Goal: Task Accomplishment & Management: Use online tool/utility

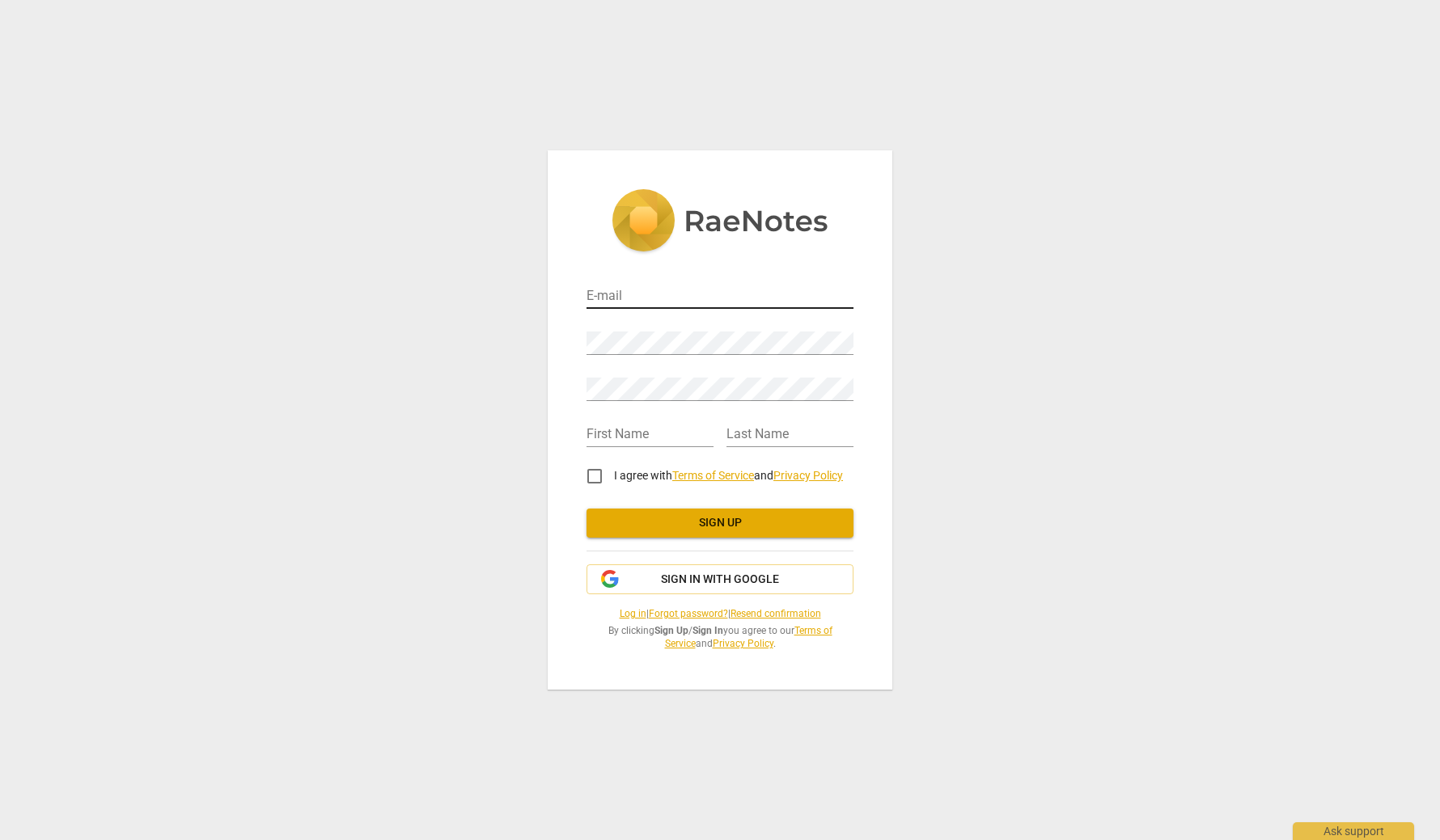
click at [679, 290] on input "email" at bounding box center [720, 298] width 267 height 24
type input "[PERSON_NAME][EMAIL_ADDRESS][DOMAIN_NAME]"
click at [665, 437] on input "text" at bounding box center [650, 436] width 127 height 24
type input "Brian"
type input "Lawrence"
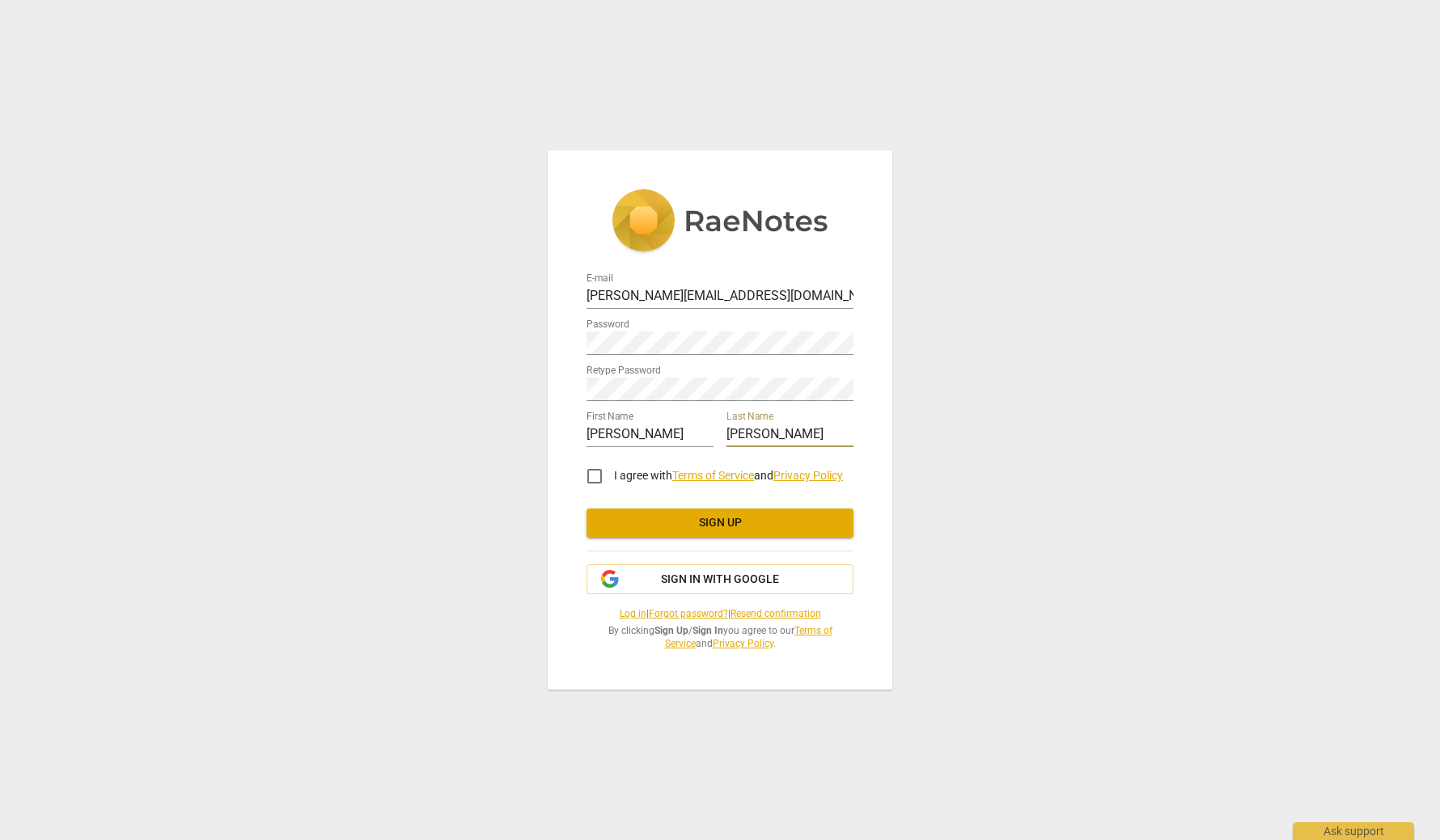
click at [871, 393] on div "E-mail brian@winsightco.com Password Retype Password First Name Brian Last Name…" at bounding box center [720, 419] width 345 height 538
click at [603, 480] on input "I agree with Terms of Service and Privacy Policy" at bounding box center [595, 476] width 39 height 39
checkbox input "true"
click at [690, 514] on button "Sign up" at bounding box center [720, 523] width 267 height 29
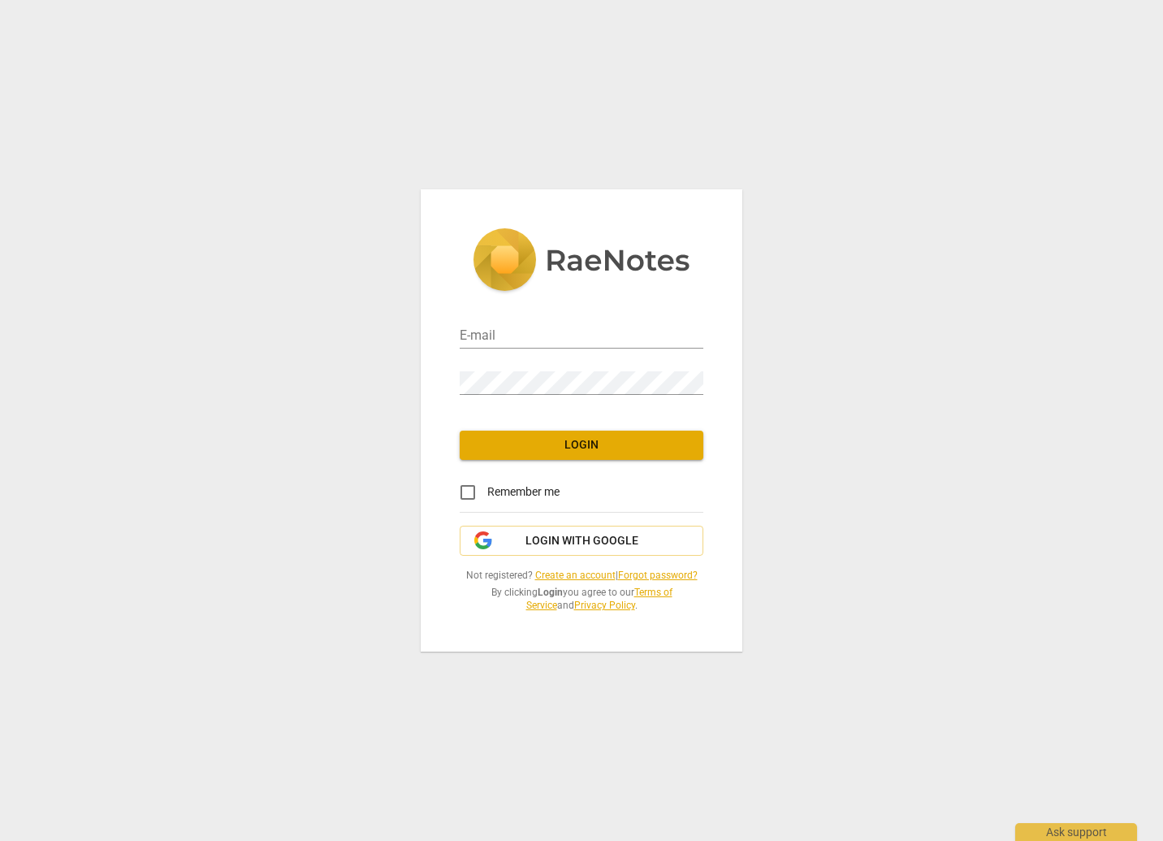
type input "[PERSON_NAME][EMAIL_ADDRESS][DOMAIN_NAME]"
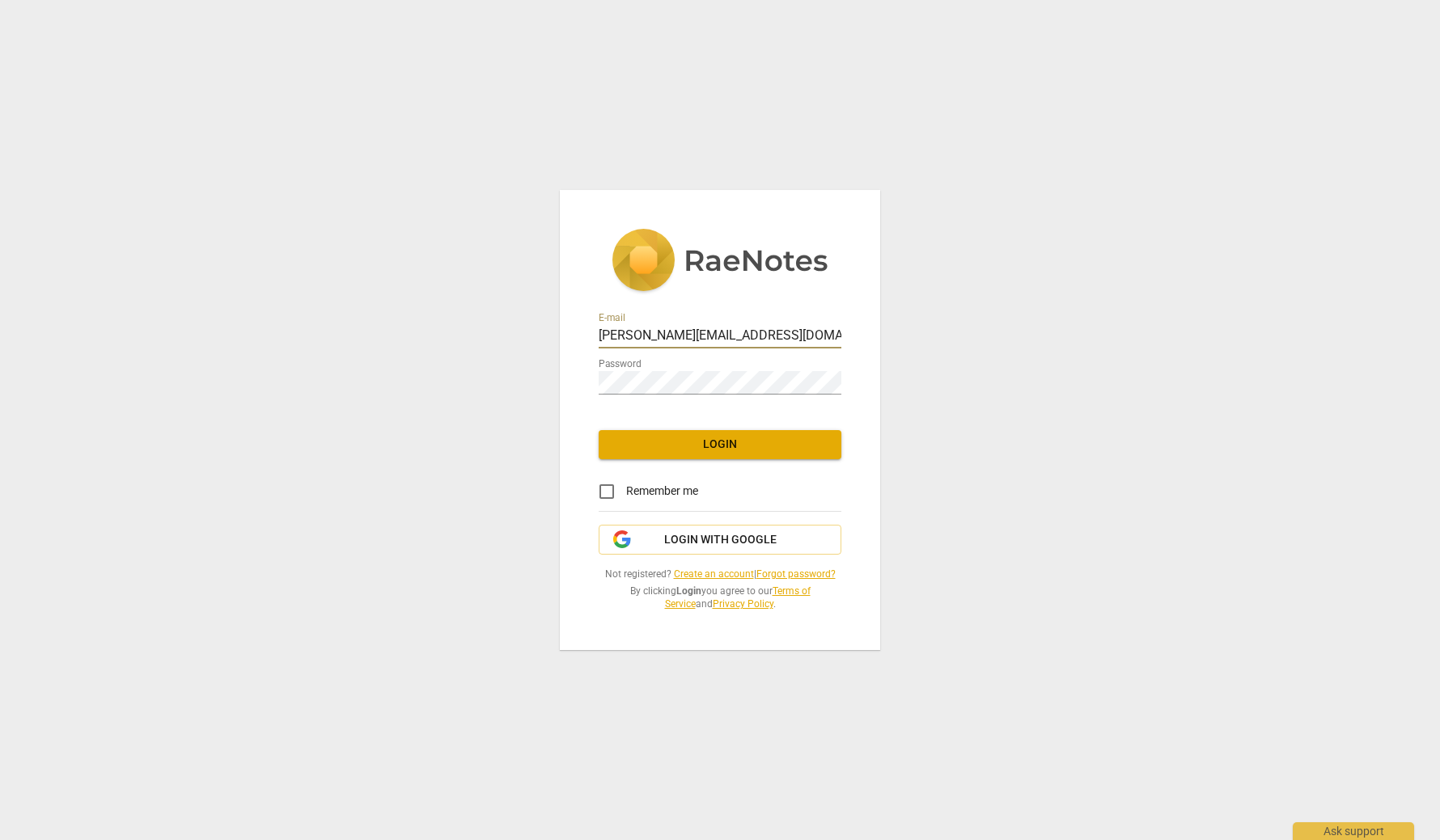
click at [646, 476] on label "Remember me" at bounding box center [642, 491] width 111 height 39
click at [626, 476] on input "Remember me" at bounding box center [606, 491] width 39 height 39
checkbox input "true"
click at [674, 437] on span "Login" at bounding box center [720, 445] width 217 height 16
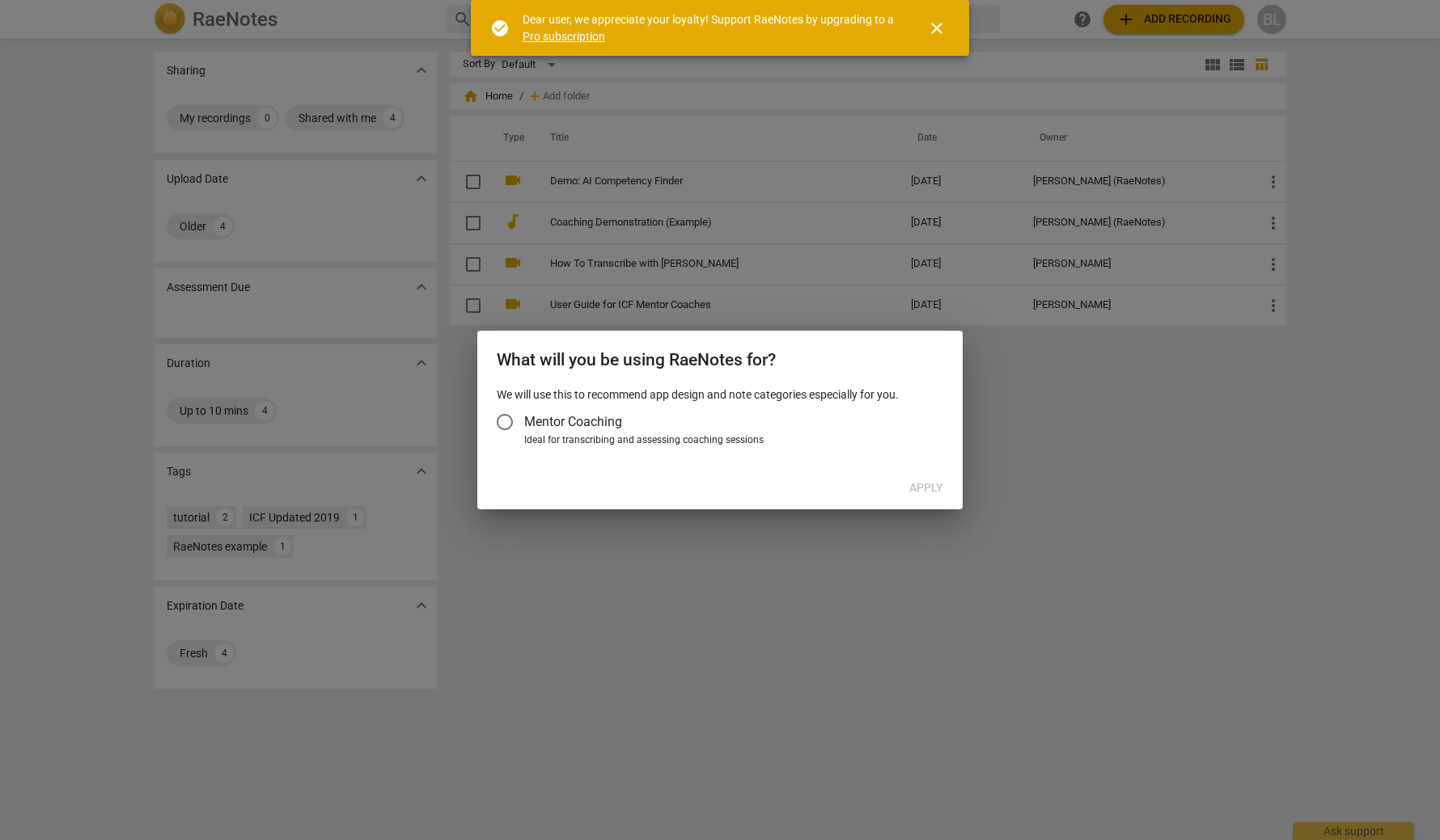
click at [542, 420] on span "Mentor Coaching" at bounding box center [573, 421] width 98 height 19
click at [524, 420] on input "Mentor Coaching" at bounding box center [504, 422] width 39 height 39
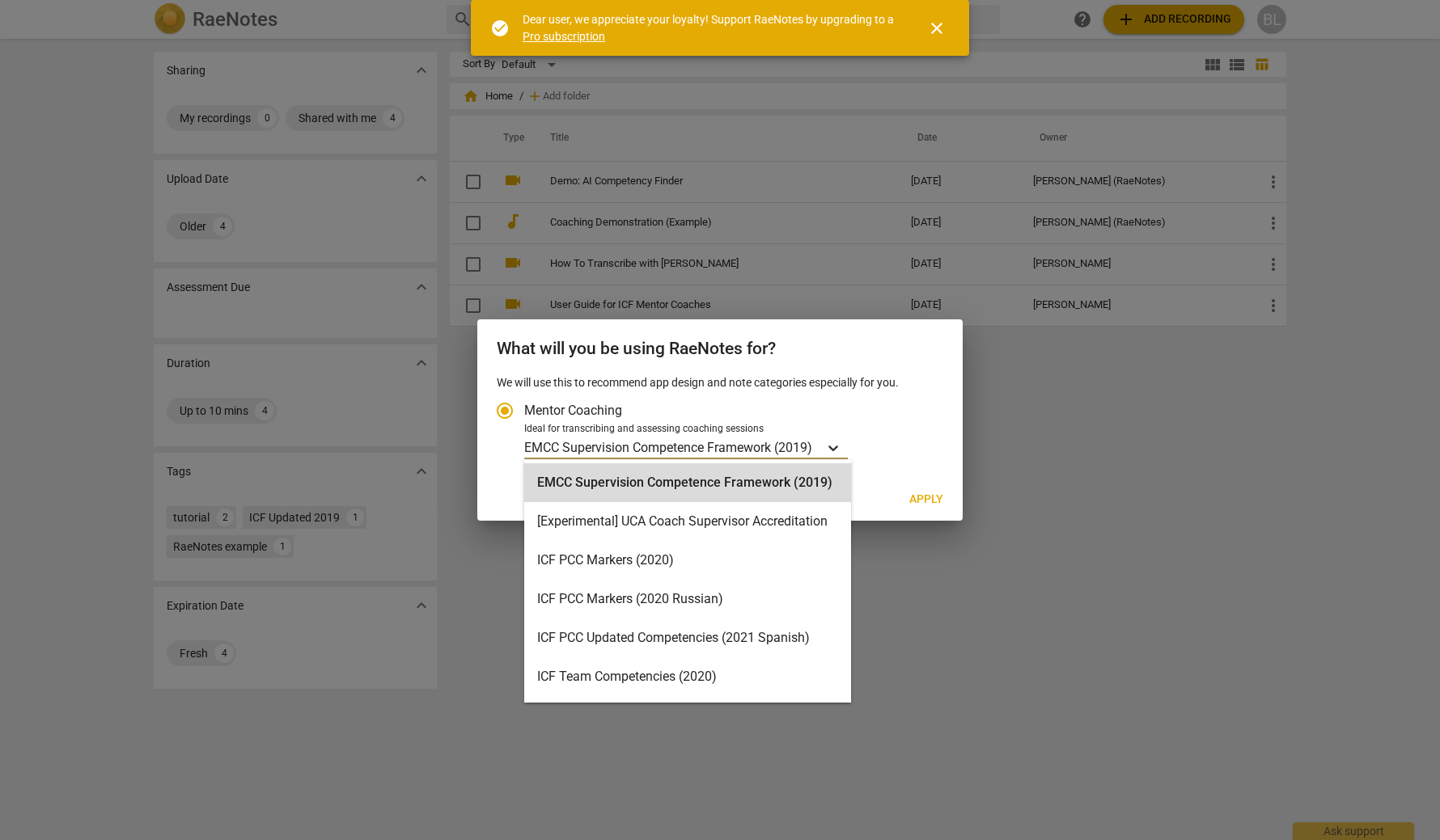
click at [828, 447] on div "Account type" at bounding box center [833, 448] width 29 height 24
click at [0, 0] on input "Ideal for transcribing and assessing coaching sessions EMCC Supervision Compete…" at bounding box center [0, 0] width 0 height 0
click at [714, 558] on div "ICF PCC Markers (2020)" at bounding box center [687, 560] width 327 height 39
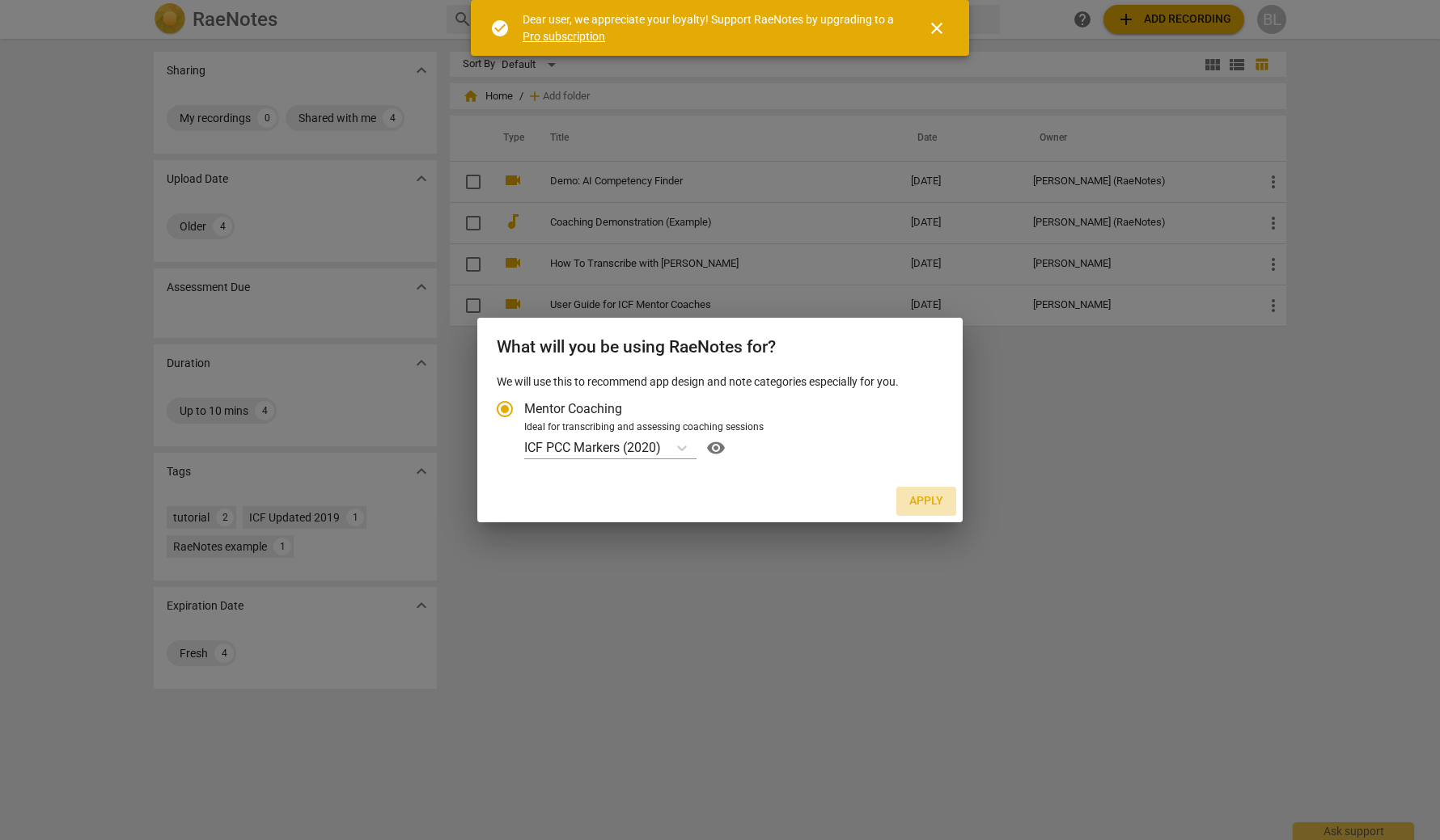
click at [929, 499] on span "Apply" at bounding box center [926, 502] width 34 height 16
radio input "false"
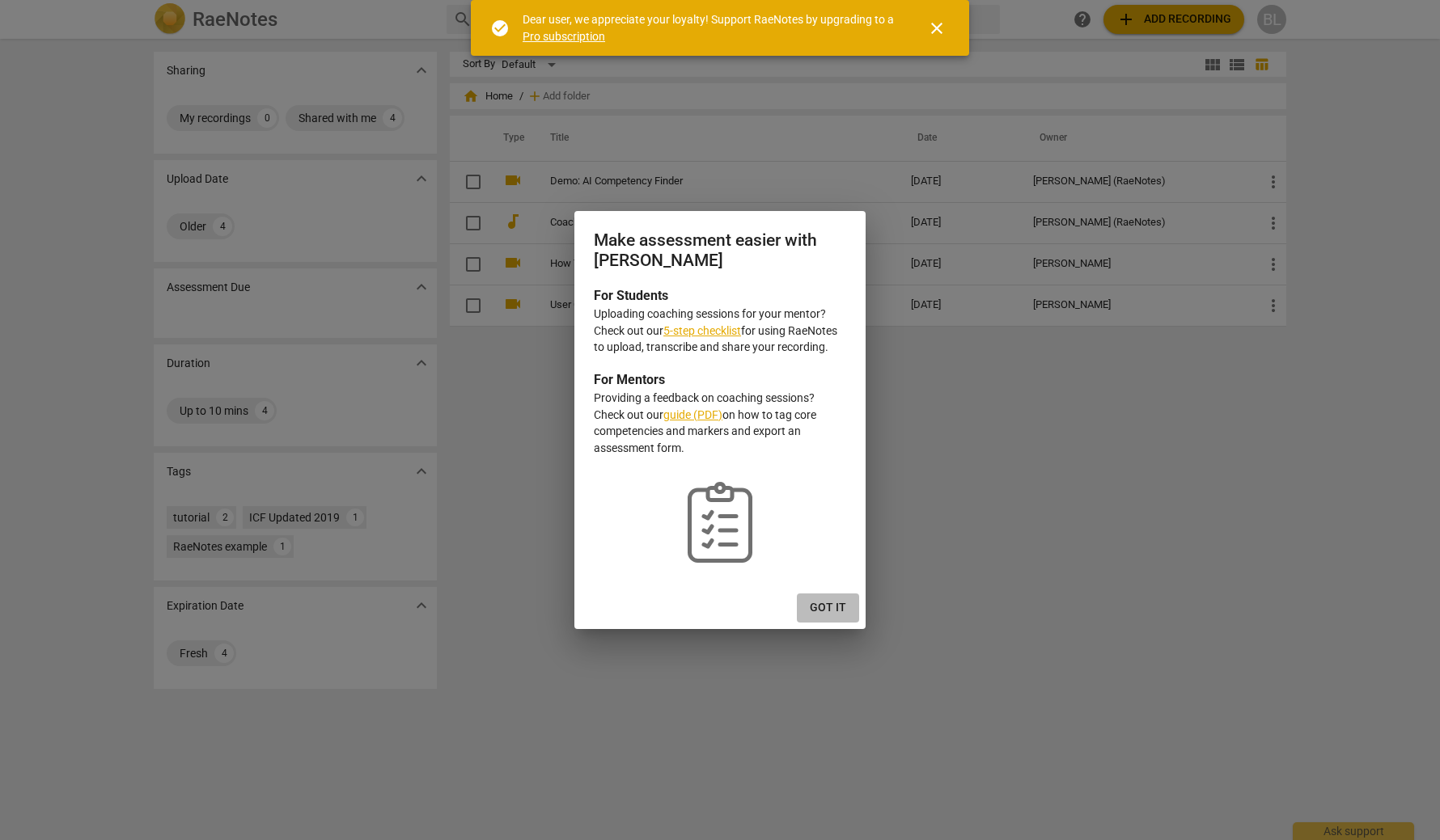
click at [827, 606] on span "Got it" at bounding box center [828, 608] width 37 height 16
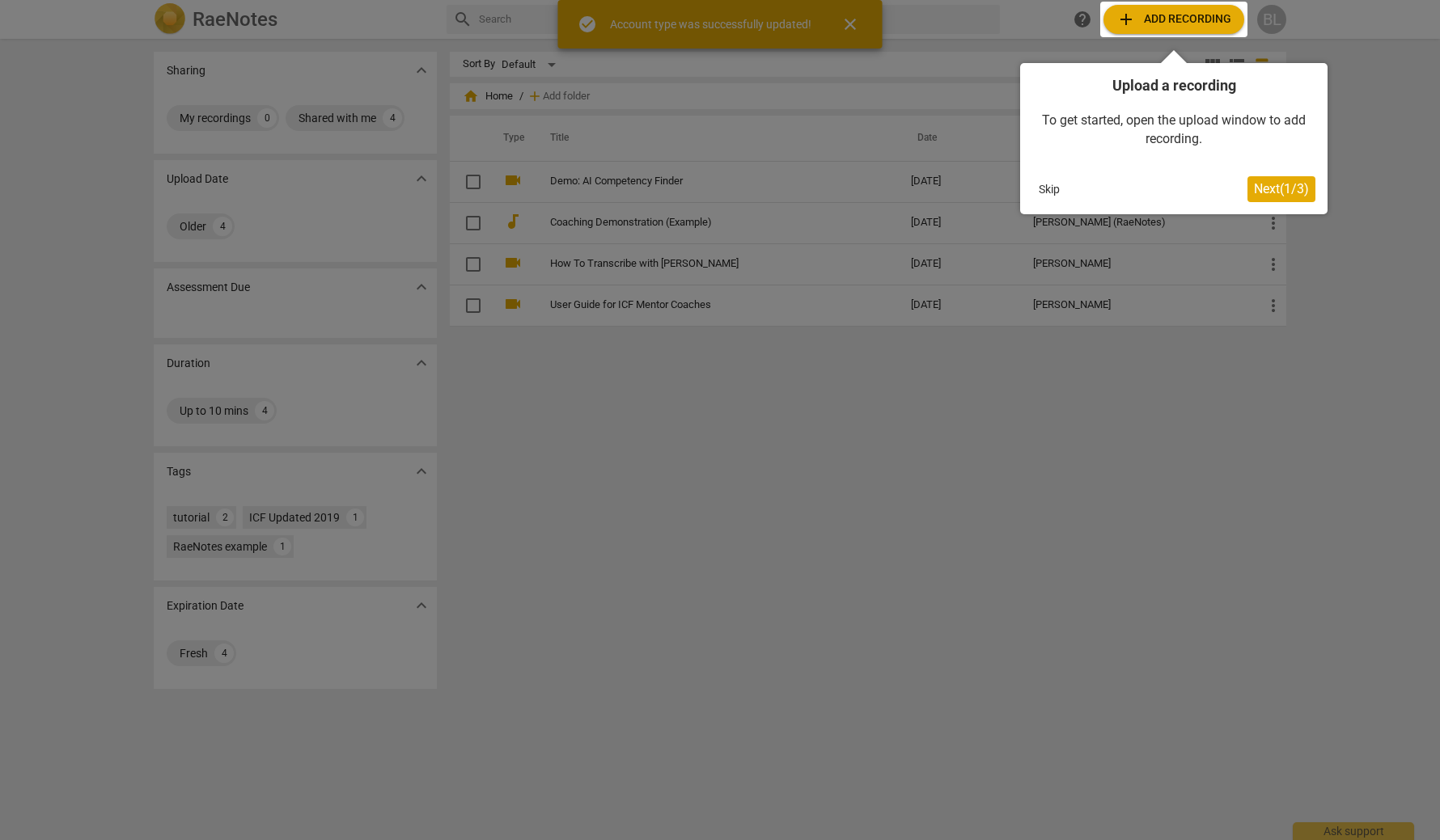
click at [1158, 186] on span "Next ( 1 / 3 )" at bounding box center [1281, 188] width 55 height 15
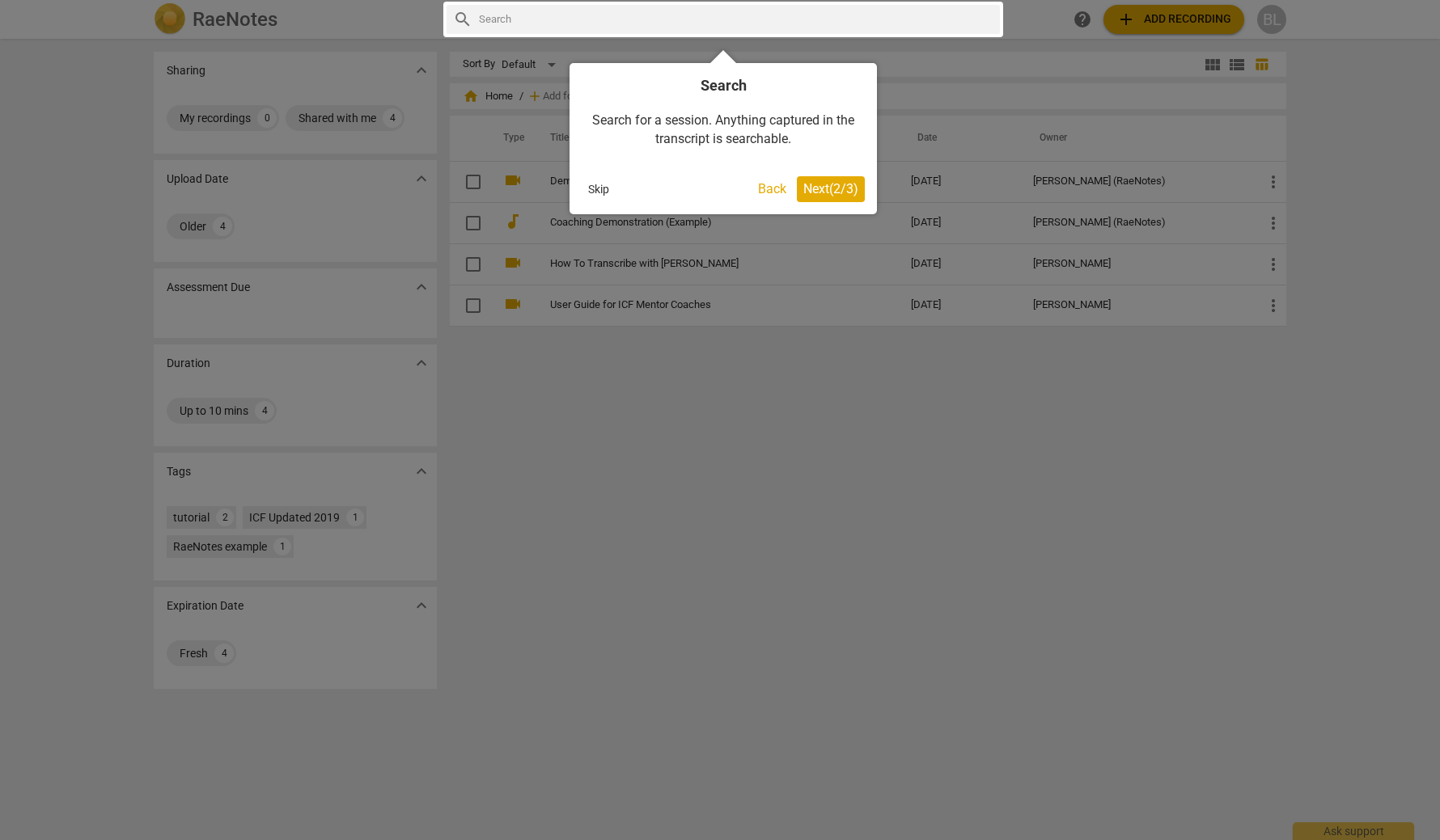
click at [824, 192] on span "Next ( 2 / 3 )" at bounding box center [831, 188] width 55 height 15
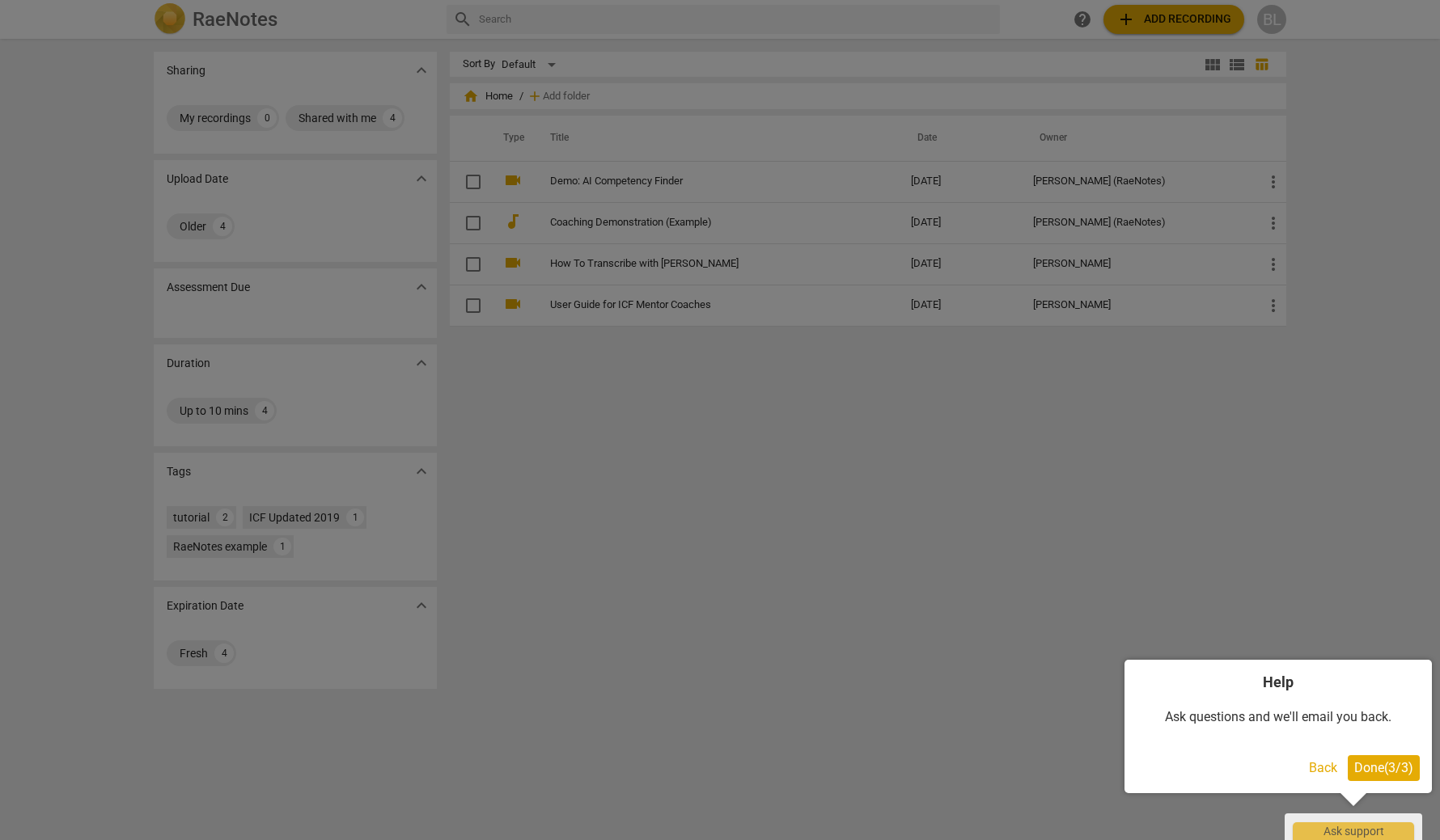
click at [1158, 769] on span "Done ( 3 / 3 )" at bounding box center [1383, 767] width 59 height 15
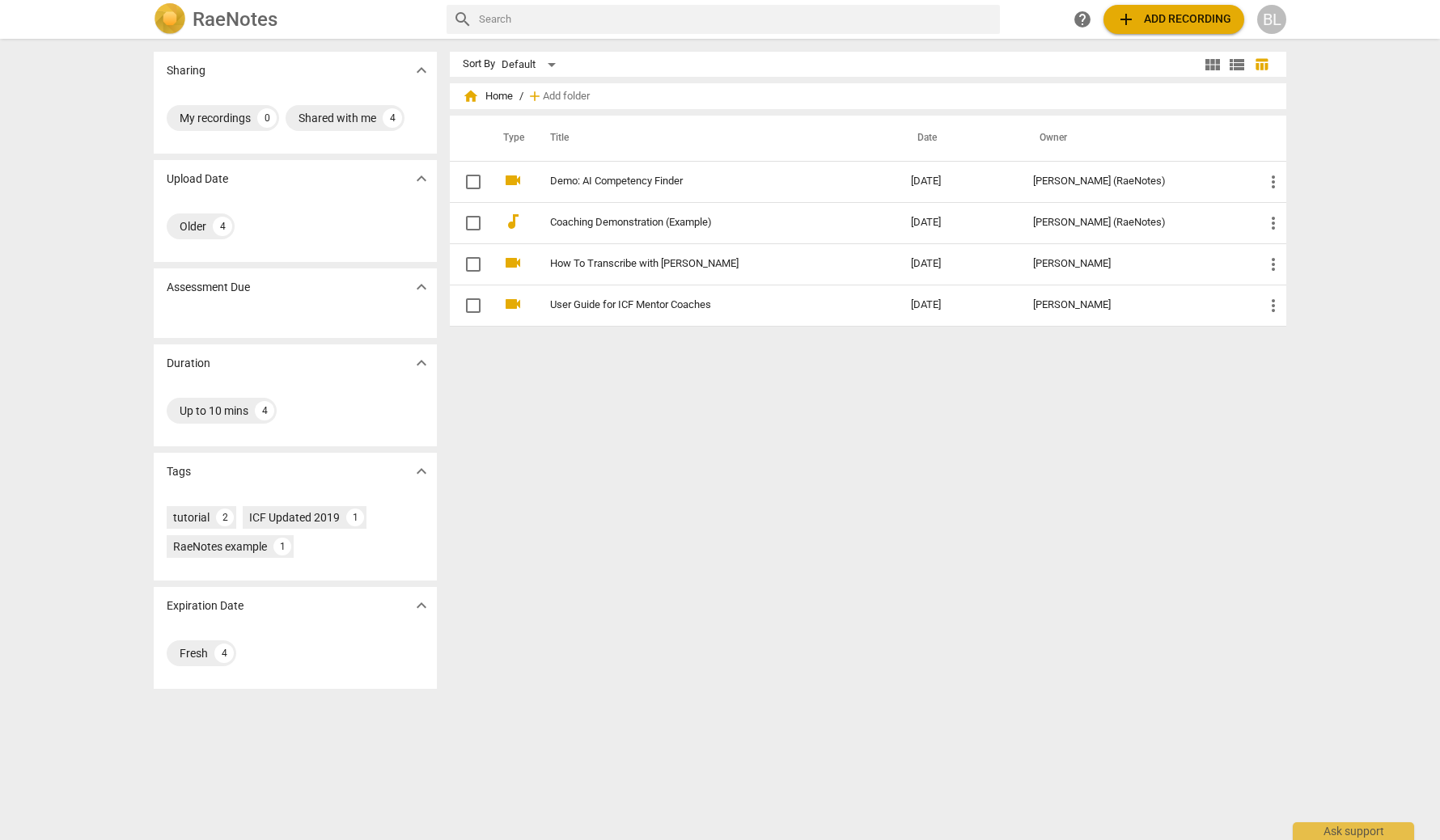
click at [1158, 14] on span "add Add recording" at bounding box center [1173, 19] width 115 height 19
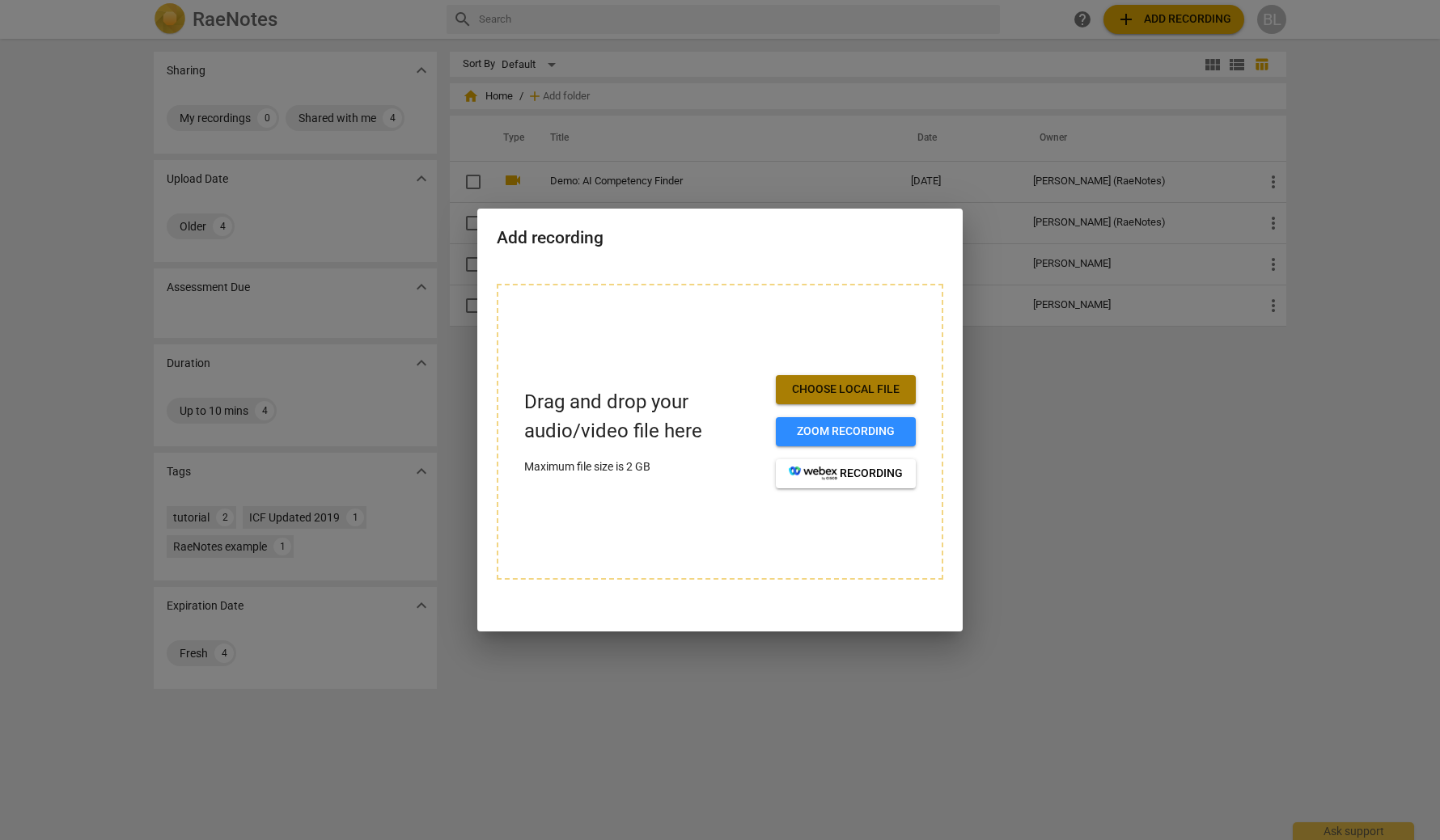
click at [860, 386] on span "Choose local file" at bounding box center [845, 389] width 115 height 16
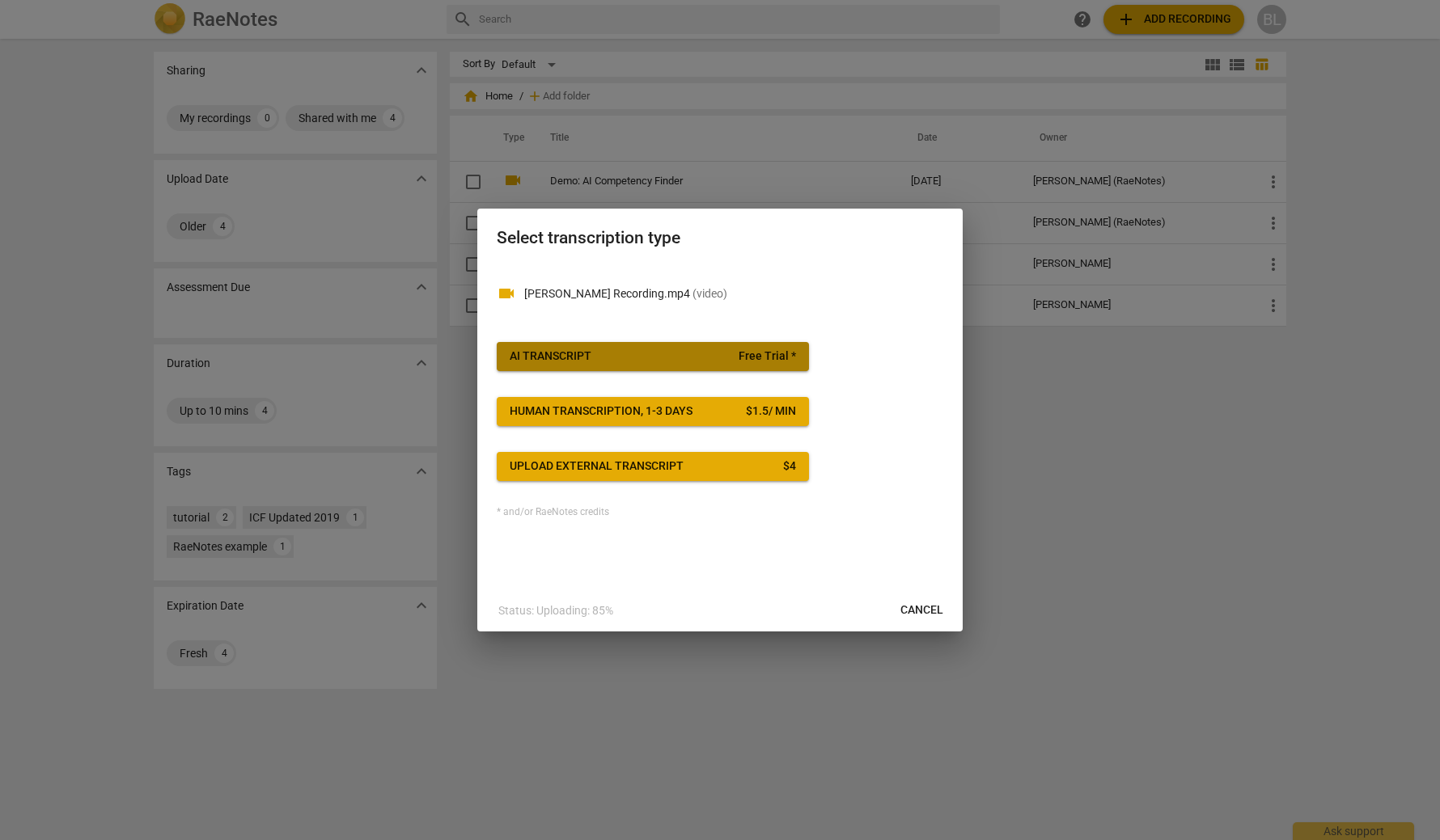
click at [630, 349] on span "AI Transcript Free Trial *" at bounding box center [653, 356] width 287 height 16
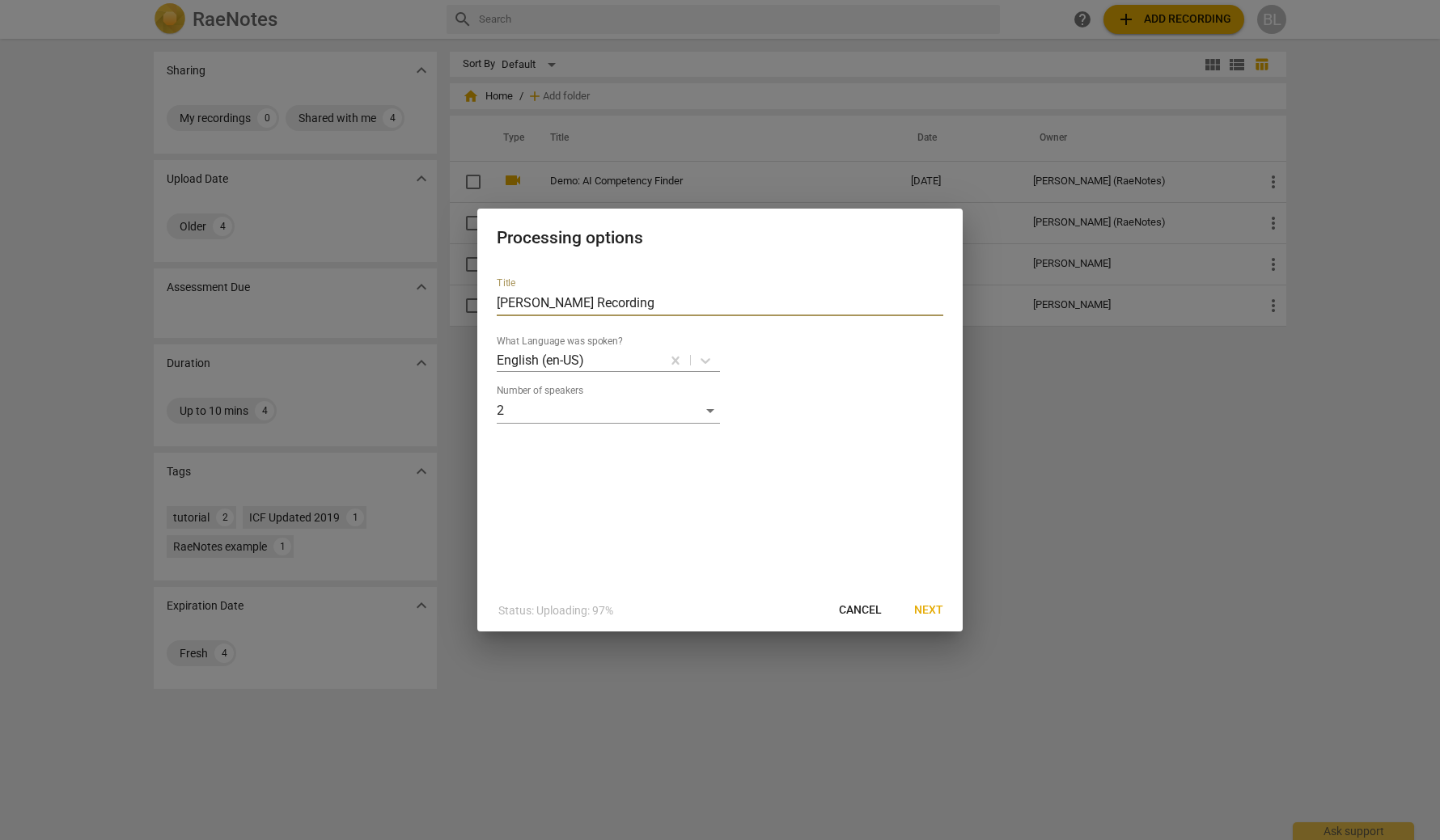
click at [497, 304] on input "[PERSON_NAME] Recording" at bounding box center [720, 304] width 446 height 26
type input "[PERSON_NAME] Coaching Session - [PERSON_NAME] Recording"
click at [926, 605] on span "Next" at bounding box center [928, 610] width 29 height 16
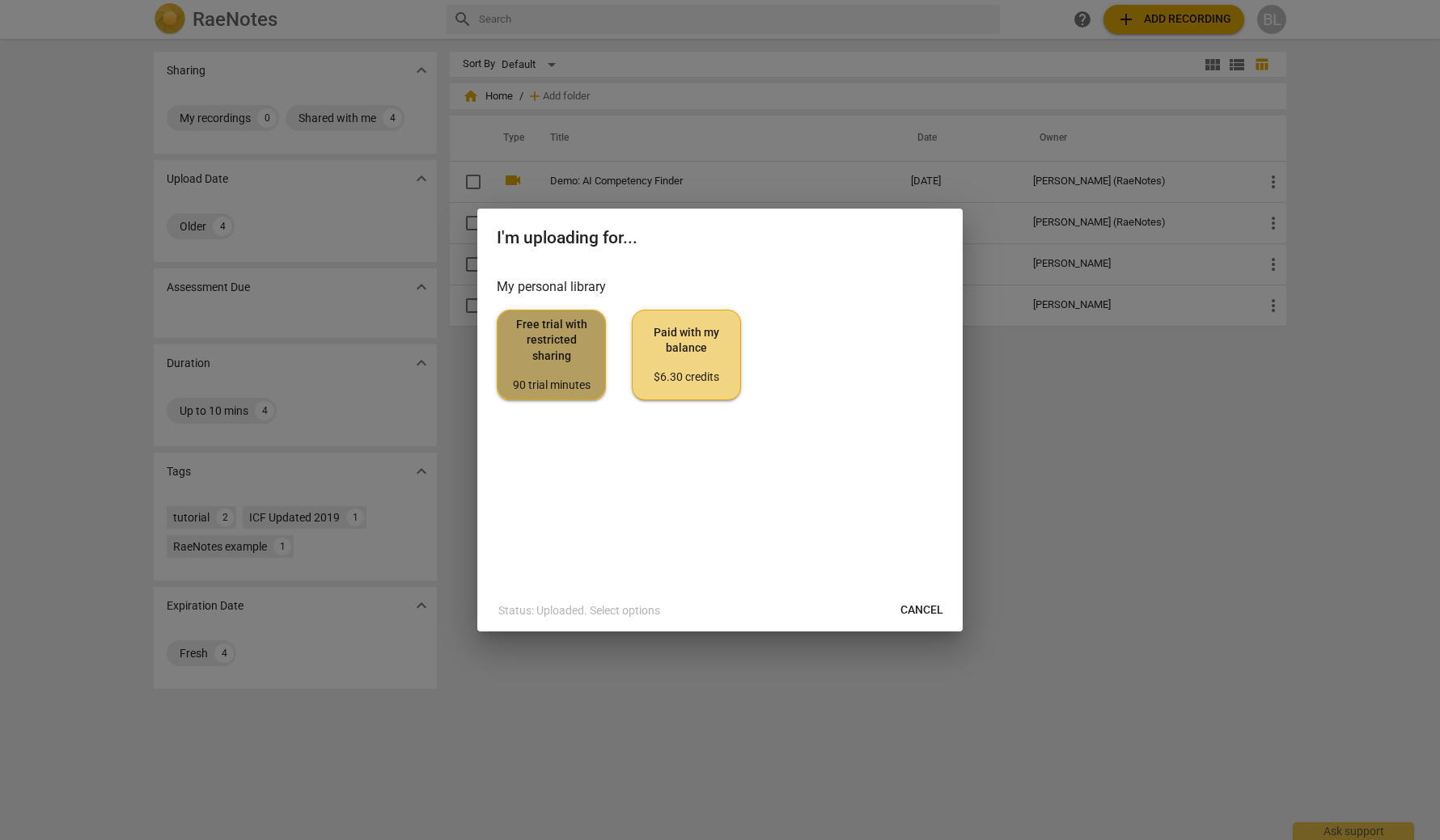
click at [563, 351] on span "Free trial with restricted sharing 90 trial minutes" at bounding box center [552, 354] width 82 height 76
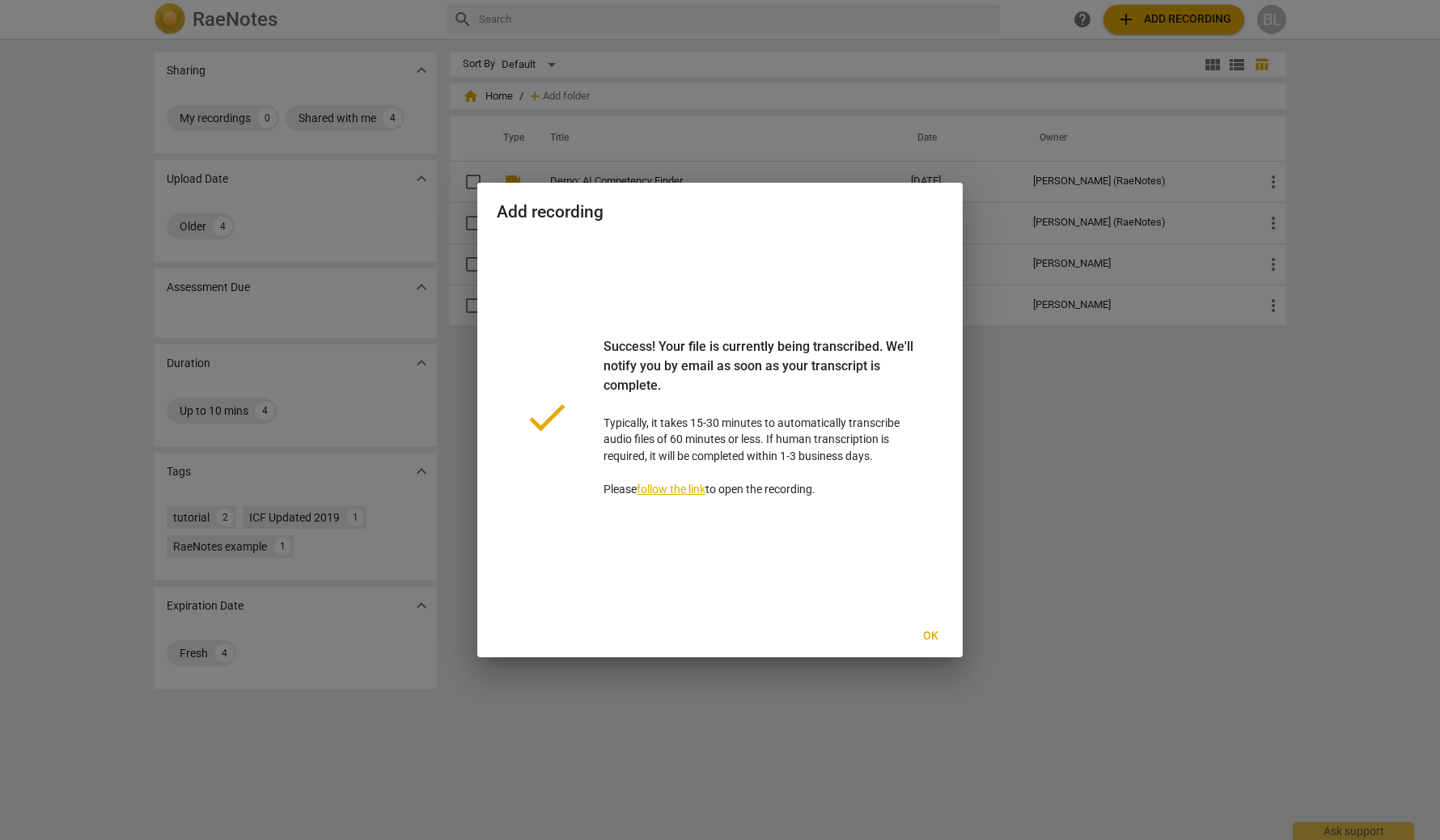
click at [924, 635] on span "Ok" at bounding box center [930, 636] width 26 height 16
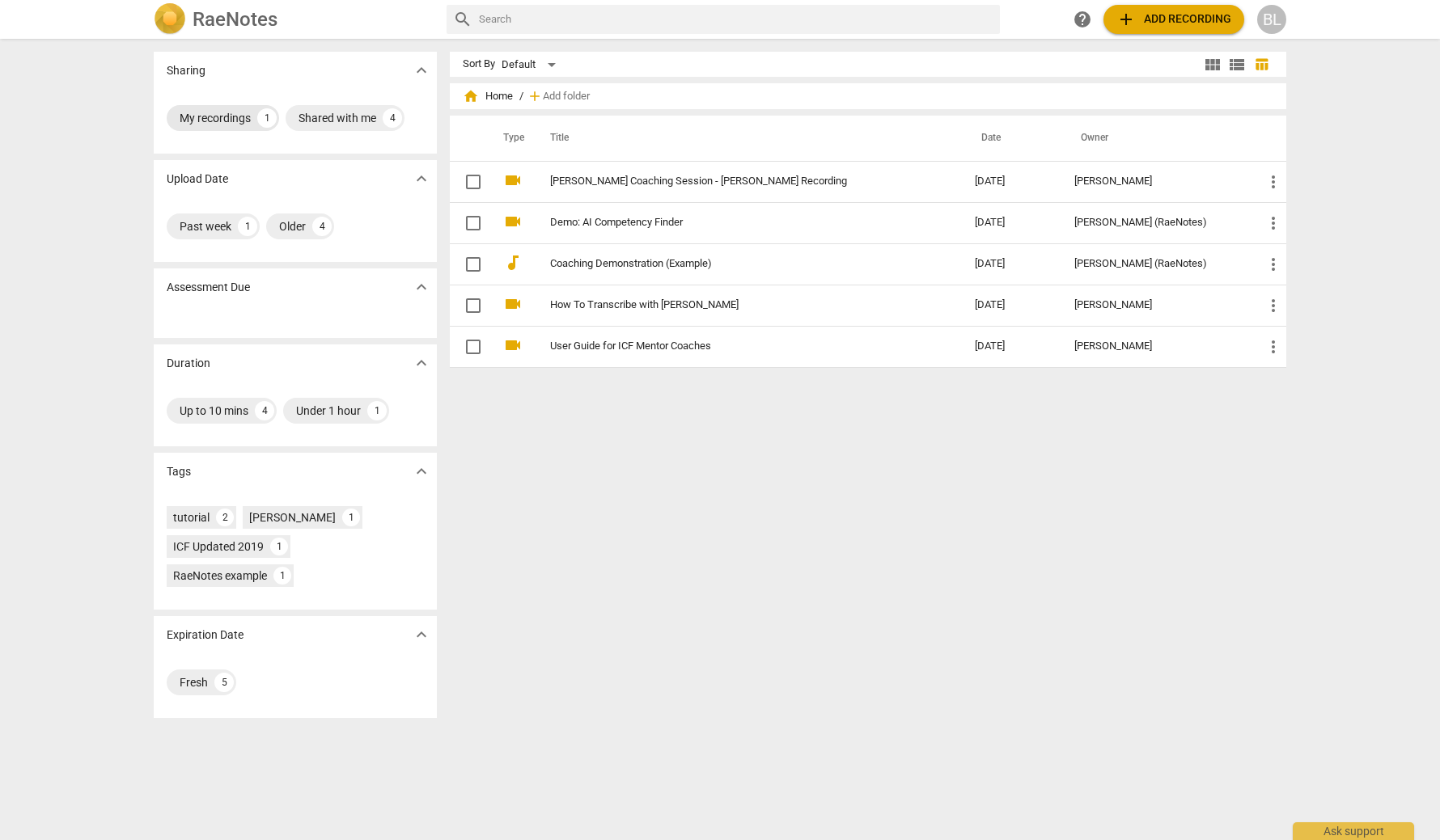
click at [218, 121] on div "My recordings" at bounding box center [214, 117] width 71 height 16
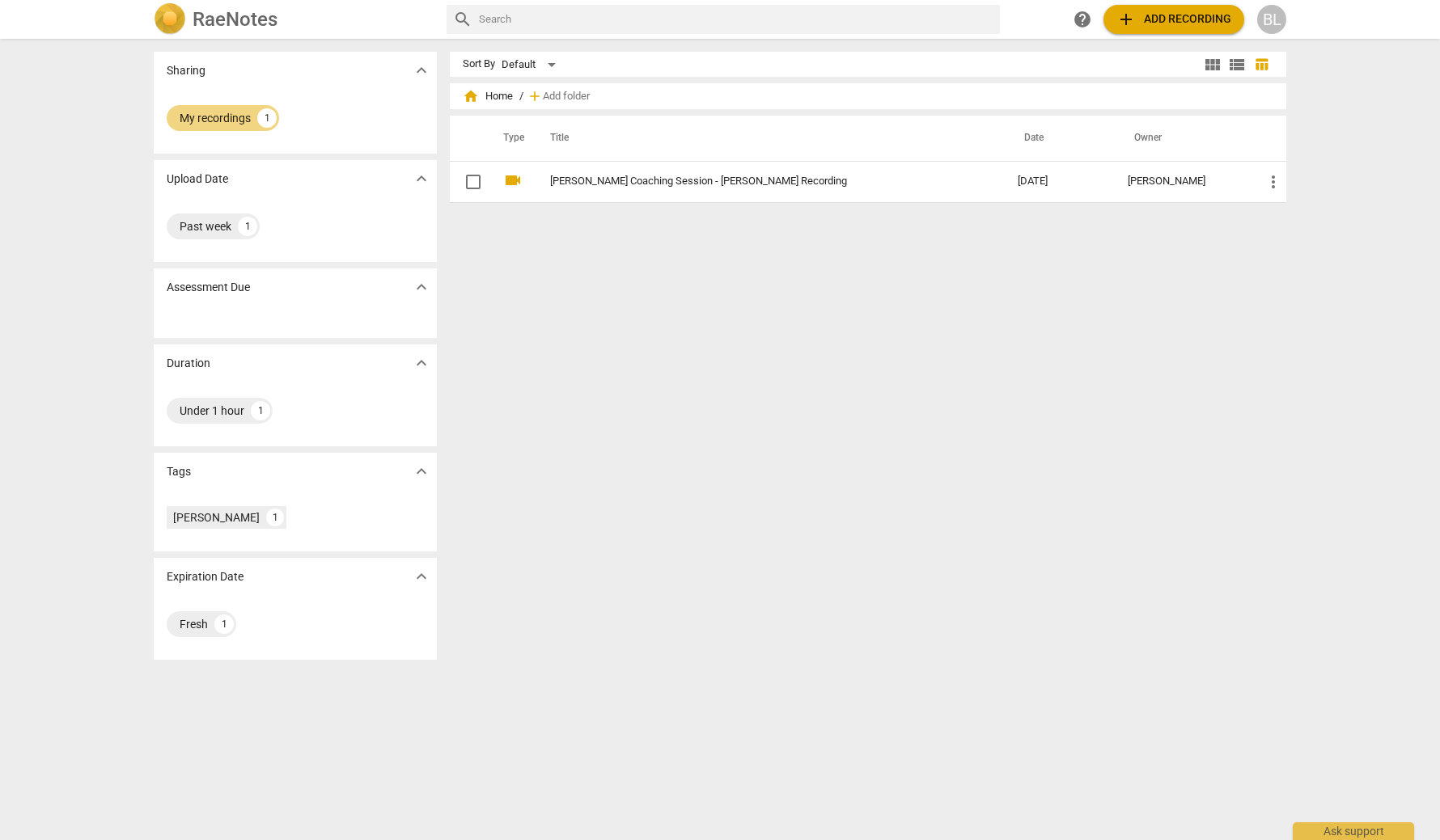
click at [238, 15] on h2 "RaeNotes" at bounding box center [234, 19] width 85 height 23
